Goal: Transaction & Acquisition: Purchase product/service

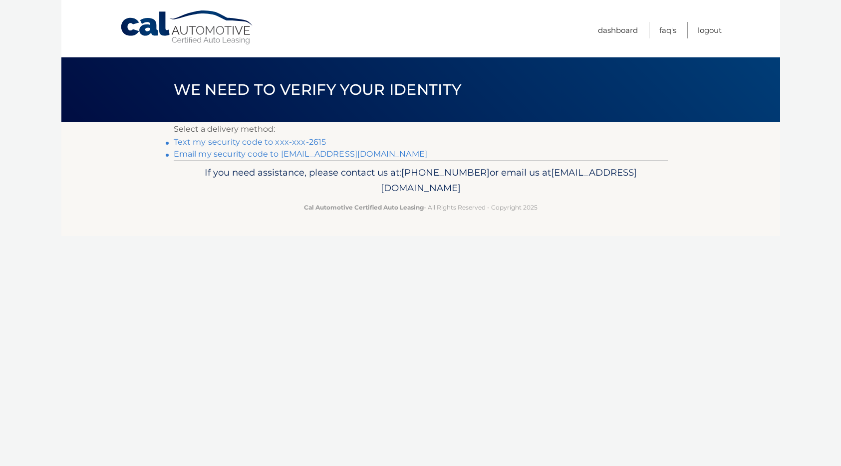
click at [296, 142] on link "Text my security code to xxx-xxx-2615" at bounding box center [250, 141] width 153 height 9
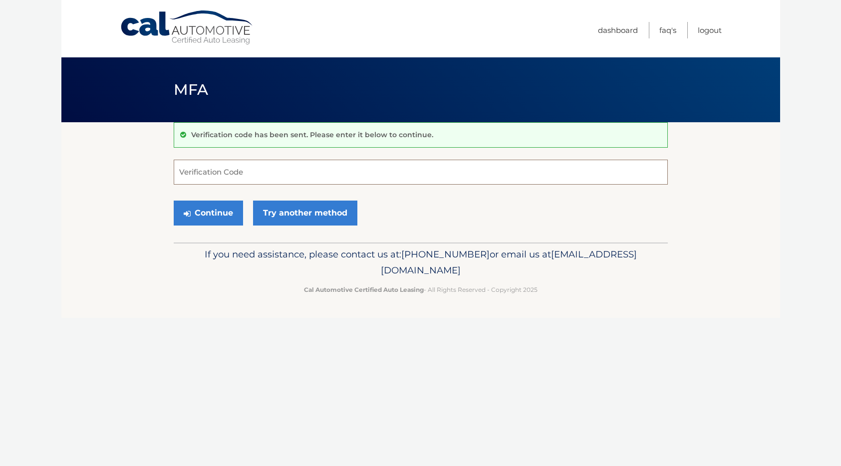
click at [273, 183] on input "Verification Code" at bounding box center [421, 172] width 494 height 25
click at [236, 176] on input "Verification Code" at bounding box center [421, 172] width 494 height 25
type input "766368"
click at [223, 210] on button "Continue" at bounding box center [208, 213] width 69 height 25
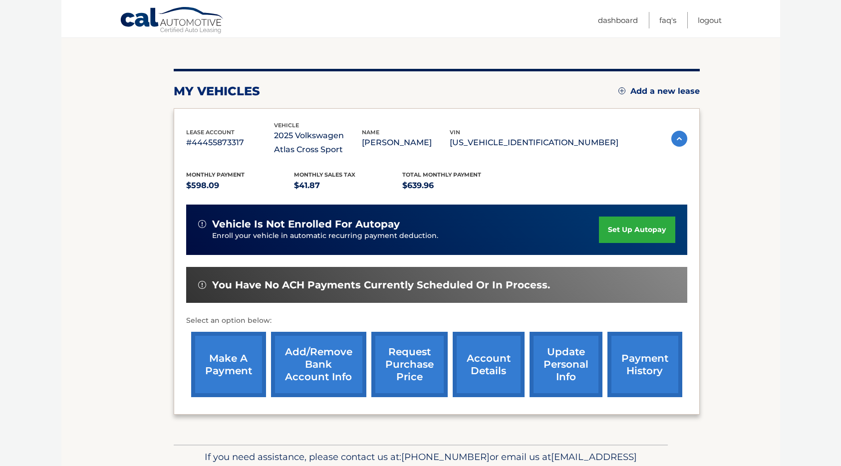
scroll to position [98, 0]
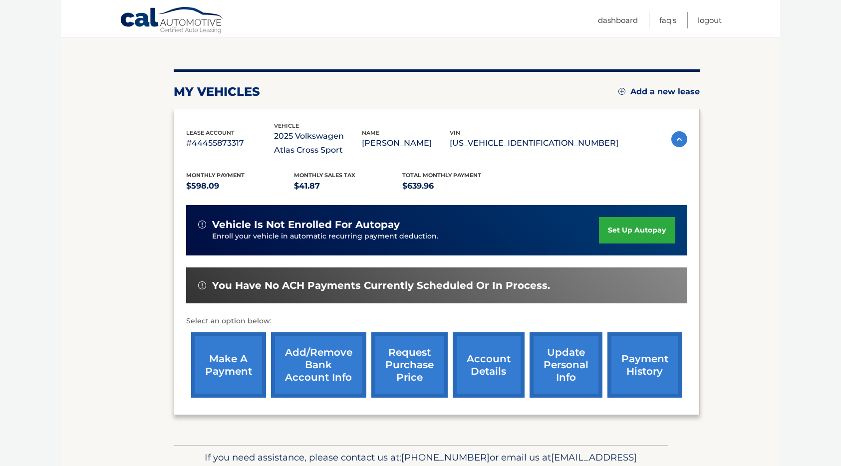
click at [216, 349] on link "make a payment" at bounding box center [228, 364] width 75 height 65
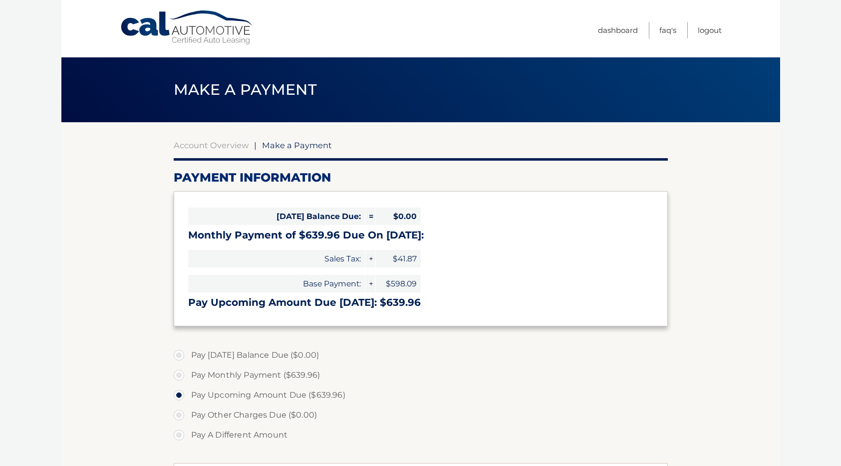
select select "YmEwNTMxNWUtM2JiMC00NjdkLTk0MjAtNjYzODUzMDM4MGRi"
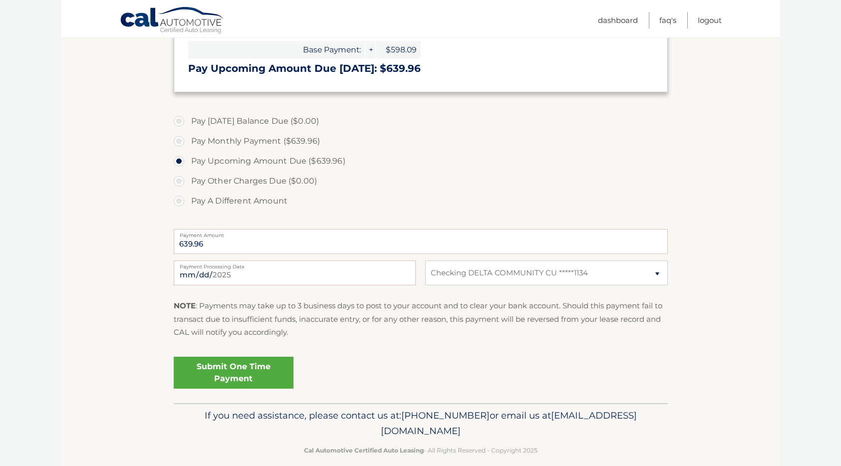
scroll to position [235, 0]
click at [277, 374] on link "Submit One Time Payment" at bounding box center [234, 372] width 120 height 32
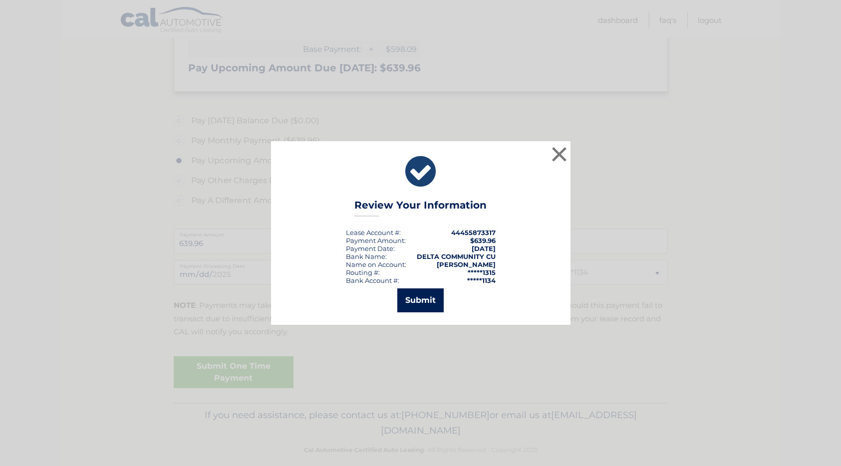
click at [414, 298] on button "Submit" at bounding box center [420, 300] width 46 height 24
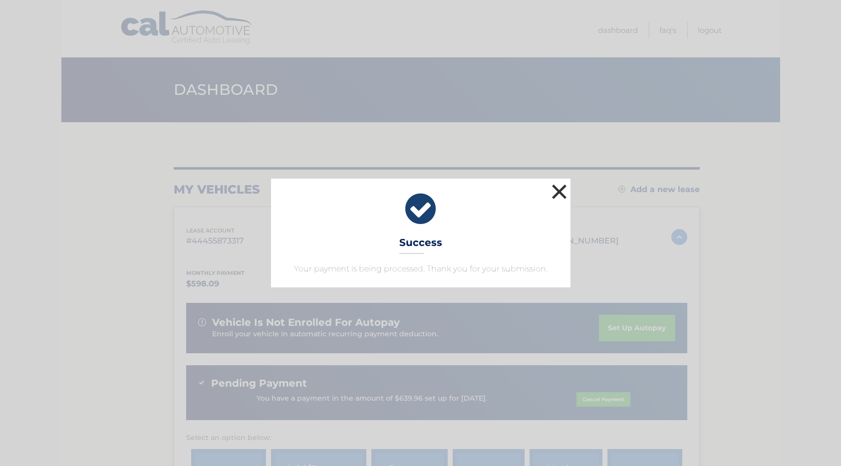
click at [558, 189] on button "×" at bounding box center [560, 192] width 20 height 20
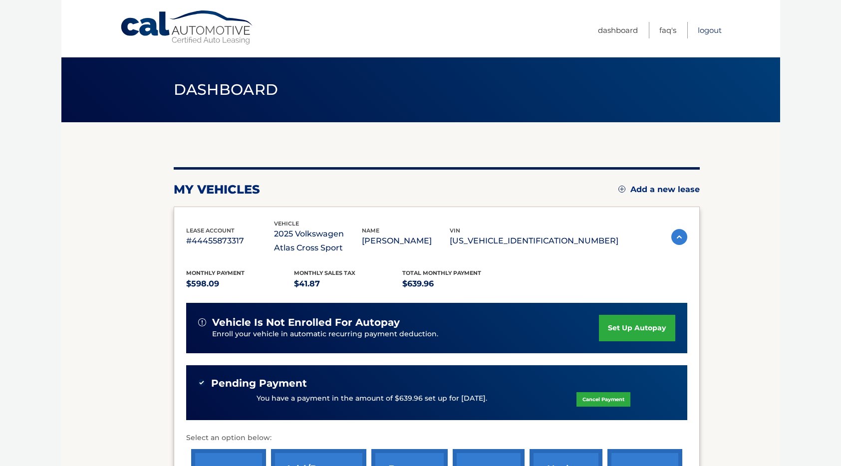
click at [719, 36] on link "Logout" at bounding box center [710, 30] width 24 height 16
